Goal: Communication & Community: Ask a question

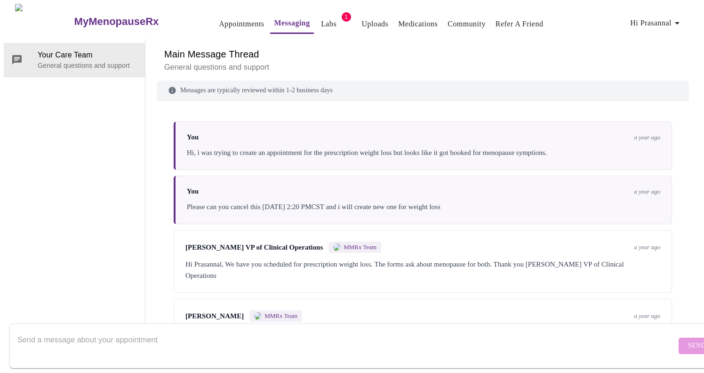
scroll to position [2812, 0]
